Goal: Task Accomplishment & Management: Use online tool/utility

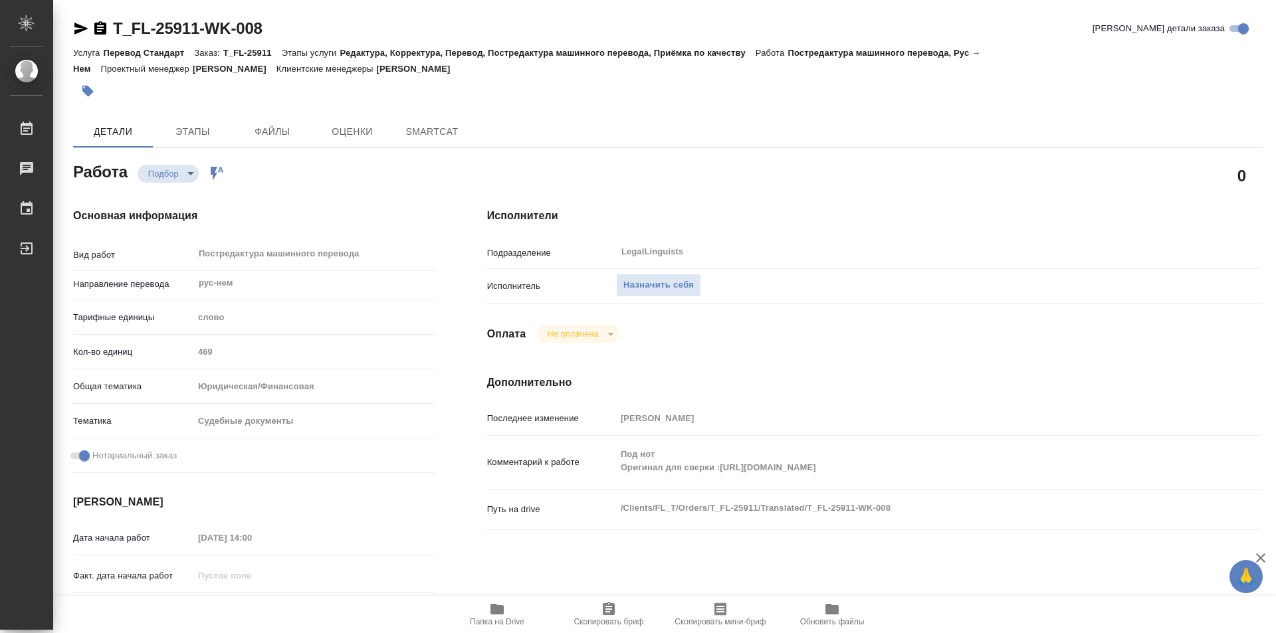
type textarea "x"
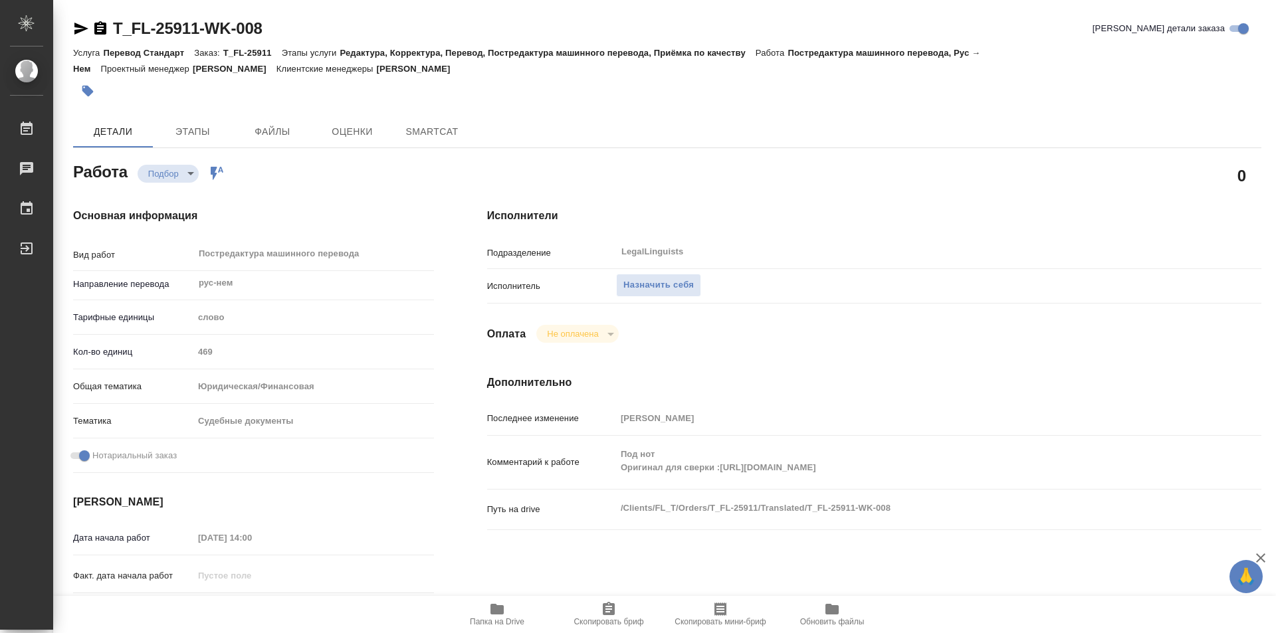
type textarea "x"
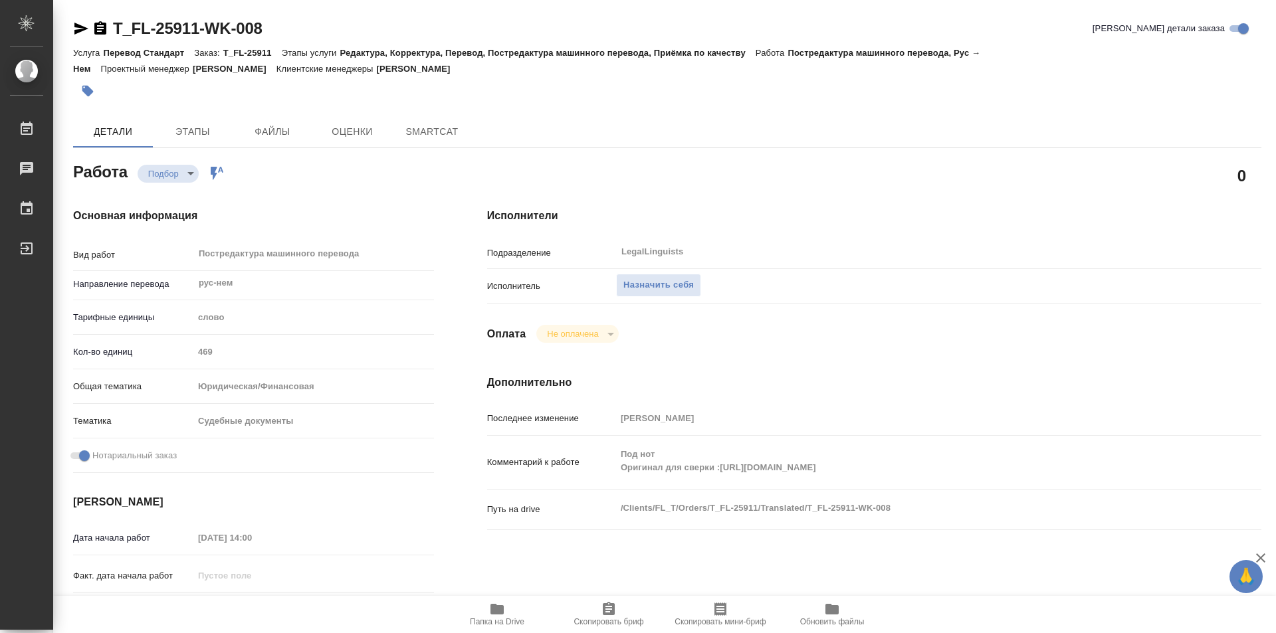
type textarea "x"
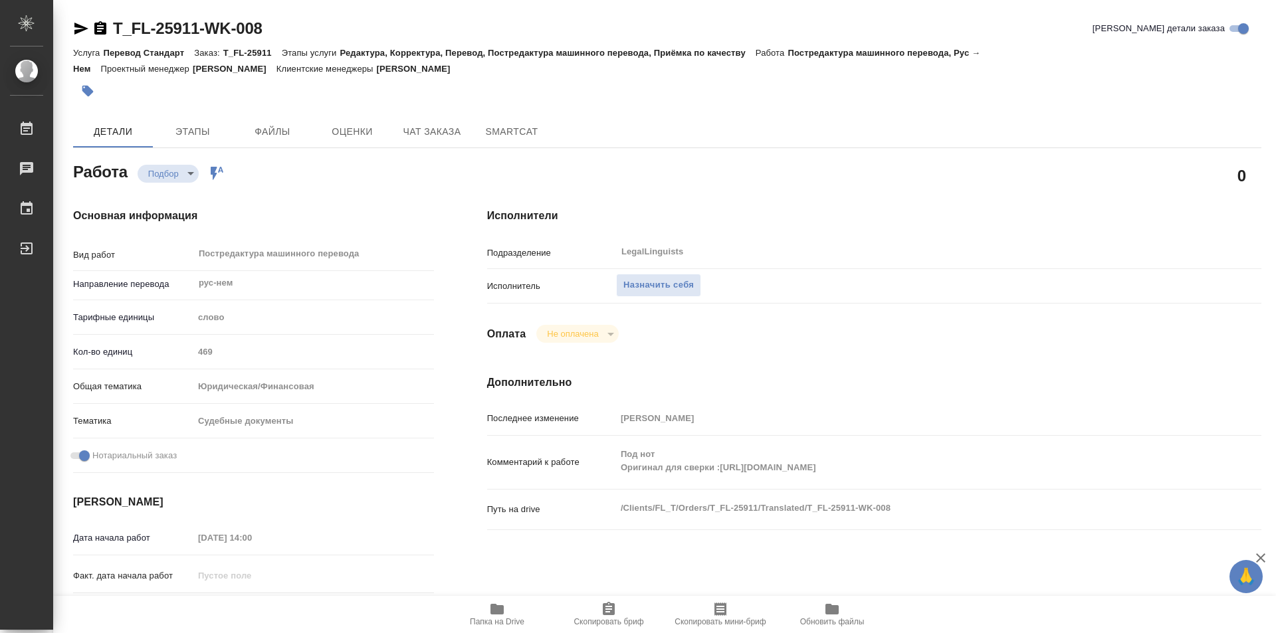
type textarea "x"
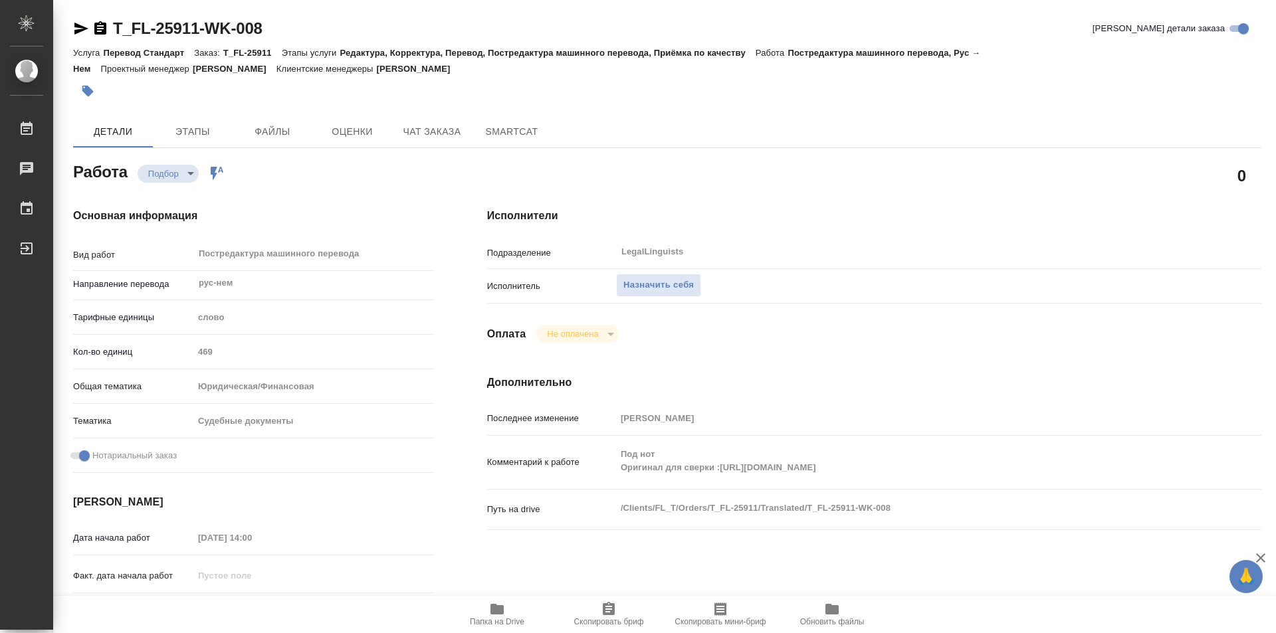
type textarea "x"
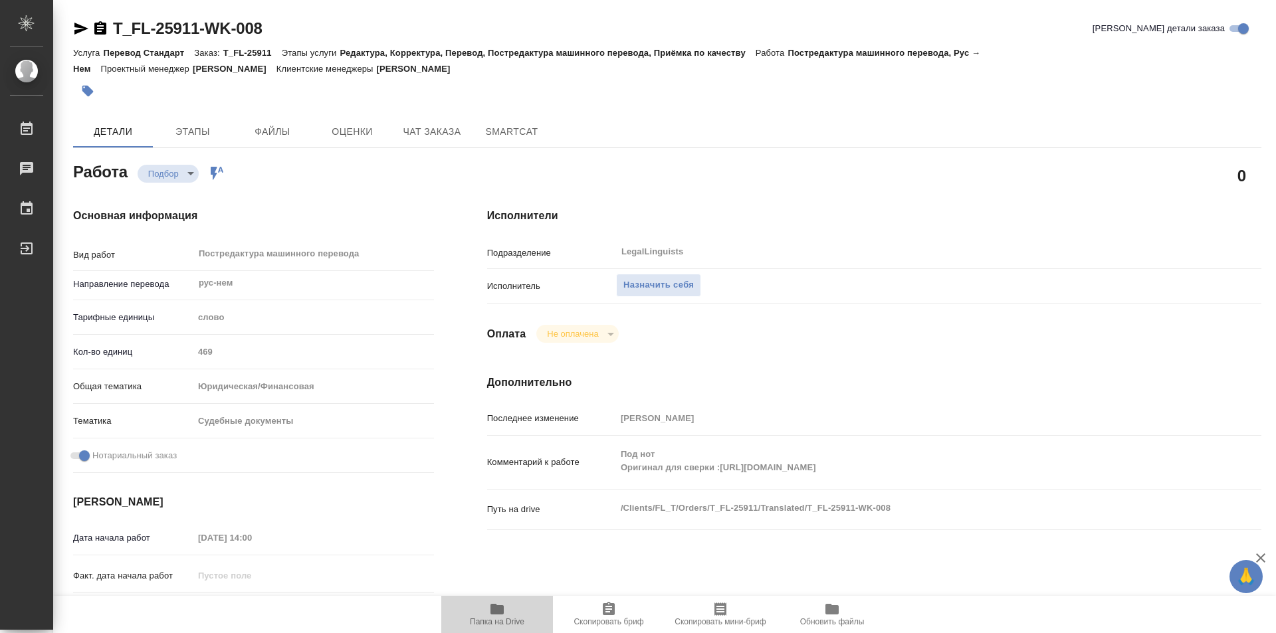
click at [499, 612] on icon "button" at bounding box center [496, 609] width 13 height 11
